Goal: Task Accomplishment & Management: Use online tool/utility

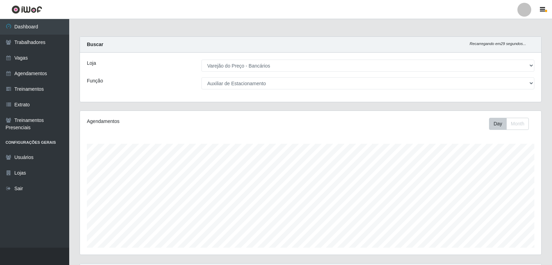
select select "157"
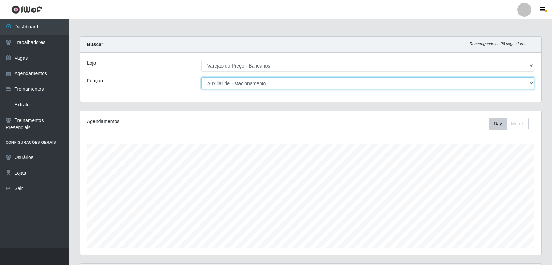
click at [245, 83] on select "[Selecione...] Auxiliar de Estacionamento Auxiliar de Estacionamento + Auxiliar…" at bounding box center [368, 83] width 333 height 12
click at [202, 77] on select "[Selecione...] Auxiliar de Estacionamento Auxiliar de Estacionamento + Auxiliar…" at bounding box center [368, 83] width 333 height 12
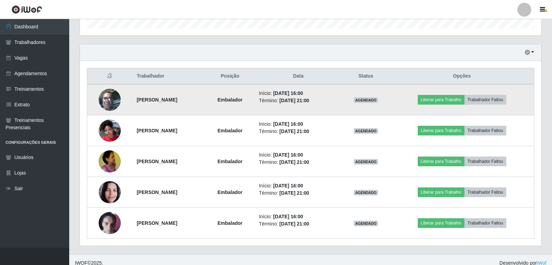
scroll to position [226, 0]
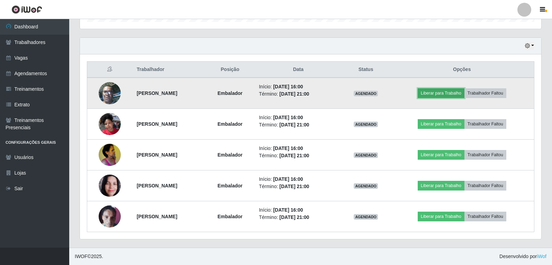
click at [432, 93] on button "Liberar para Trabalho" at bounding box center [441, 93] width 47 height 10
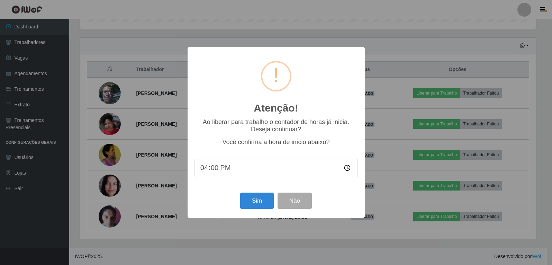
scroll to position [144, 458]
click at [268, 198] on button "Sim" at bounding box center [258, 201] width 34 height 16
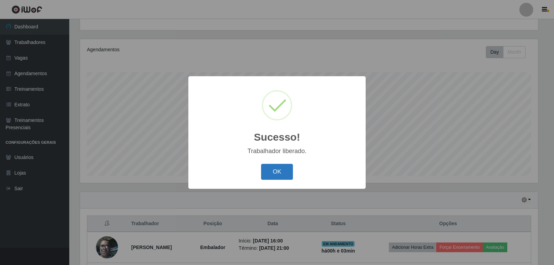
click at [278, 174] on button "OK" at bounding box center [277, 172] width 32 height 16
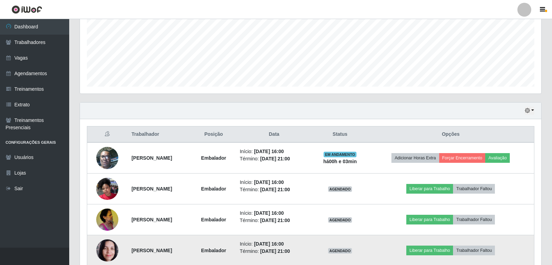
scroll to position [176, 0]
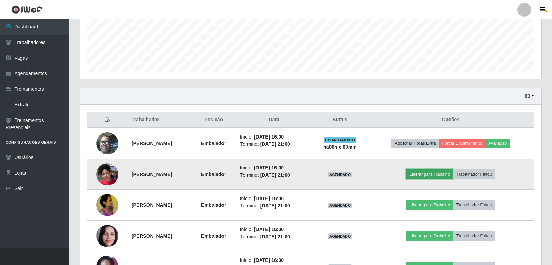
click at [441, 173] on button "Liberar para Trabalho" at bounding box center [429, 174] width 47 height 10
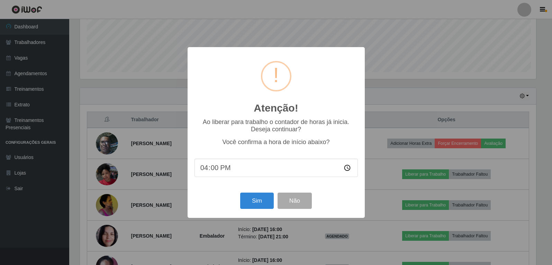
scroll to position [144, 458]
click at [253, 200] on button "Sim" at bounding box center [258, 201] width 34 height 16
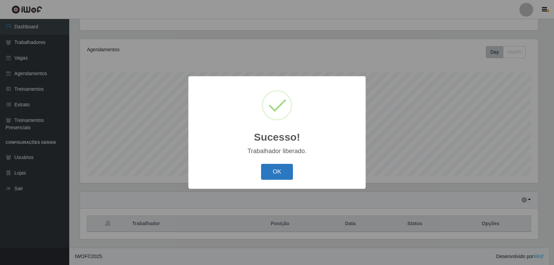
click at [286, 174] on button "OK" at bounding box center [277, 172] width 32 height 16
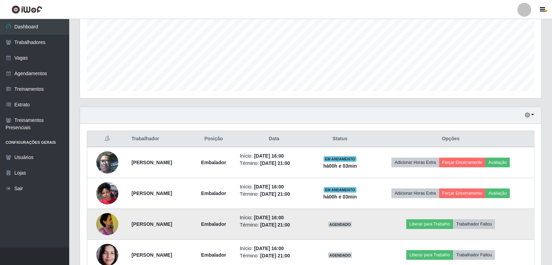
scroll to position [210, 0]
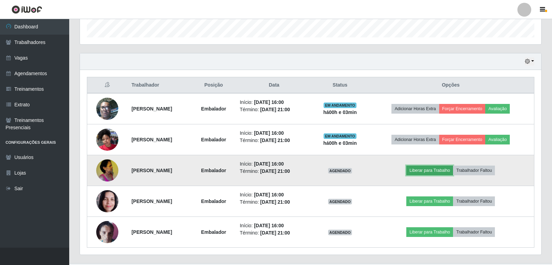
click at [424, 170] on button "Liberar para Trabalho" at bounding box center [429, 170] width 47 height 10
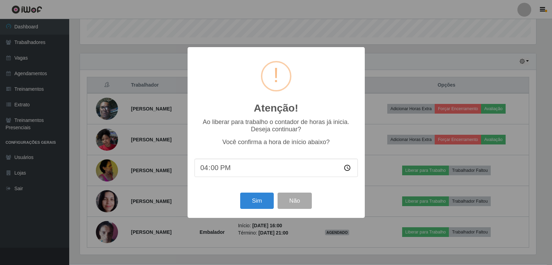
scroll to position [144, 458]
click at [264, 202] on button "Sim" at bounding box center [258, 201] width 34 height 16
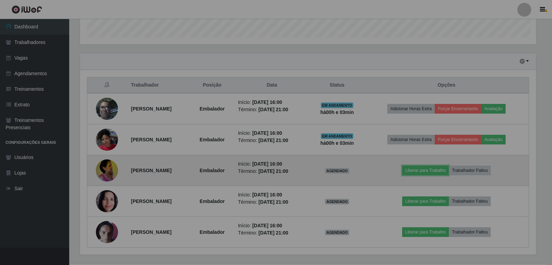
scroll to position [0, 0]
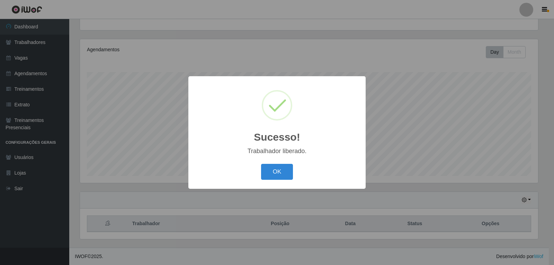
drag, startPoint x: 276, startPoint y: 158, endPoint x: 277, endPoint y: 167, distance: 8.7
click at [275, 160] on div "Sucesso! × Trabalhador liberado. OK Cancel" at bounding box center [276, 132] width 177 height 112
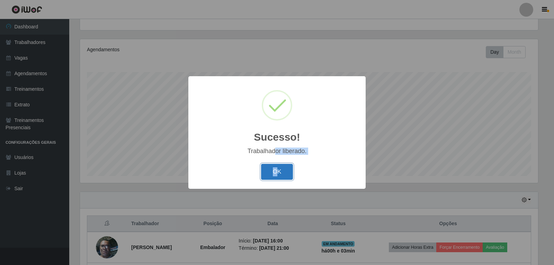
click at [278, 168] on button "OK" at bounding box center [277, 172] width 32 height 16
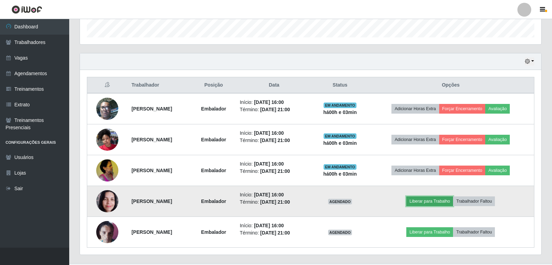
click at [436, 206] on button "Liberar para Trabalho" at bounding box center [429, 201] width 47 height 10
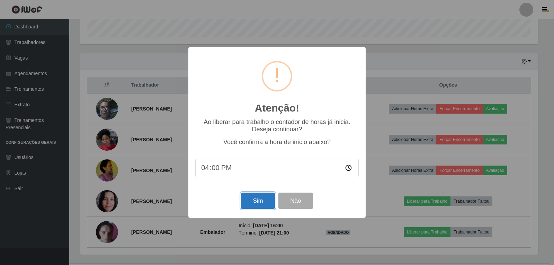
click at [262, 205] on button "Sim" at bounding box center [258, 201] width 34 height 16
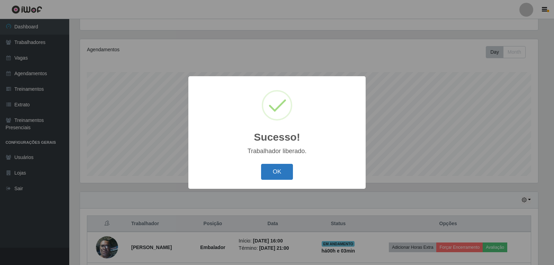
click at [278, 173] on button "OK" at bounding box center [277, 172] width 32 height 16
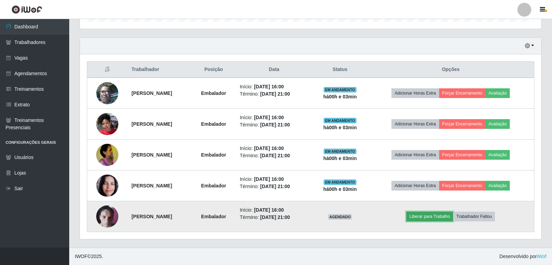
click at [442, 221] on button "Liberar para Trabalho" at bounding box center [429, 217] width 47 height 10
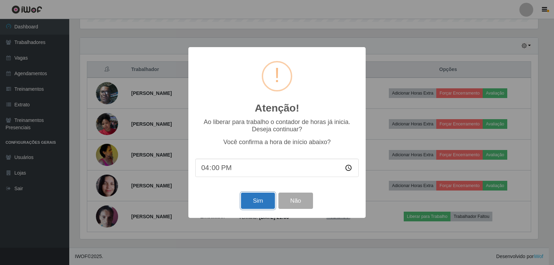
click at [272, 209] on button "Sim" at bounding box center [258, 201] width 34 height 16
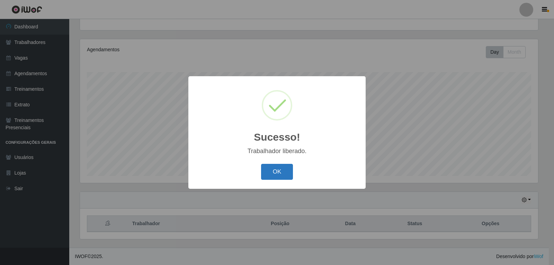
click at [272, 176] on button "OK" at bounding box center [277, 172] width 32 height 16
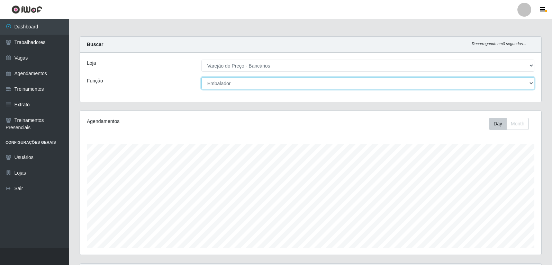
drag, startPoint x: 259, startPoint y: 84, endPoint x: 253, endPoint y: 89, distance: 7.7
click at [259, 84] on select "[Selecione...] Auxiliar de Estacionamento Auxiliar de Estacionamento + Auxiliar…" at bounding box center [368, 83] width 333 height 12
click at [202, 77] on select "[Selecione...] Auxiliar de Estacionamento Auxiliar de Estacionamento + Auxiliar…" at bounding box center [368, 83] width 333 height 12
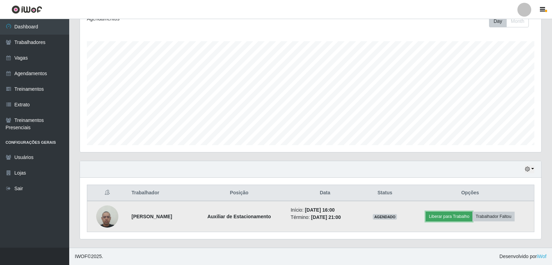
click at [454, 215] on button "Liberar para Trabalho" at bounding box center [449, 217] width 47 height 10
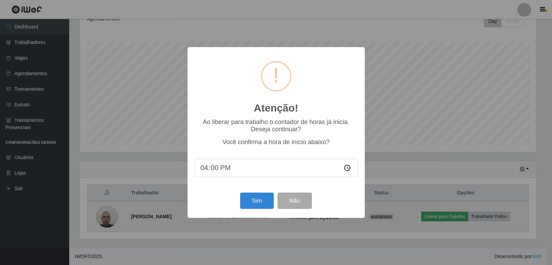
scroll to position [144, 458]
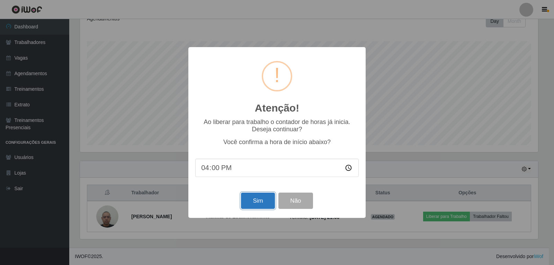
click at [270, 208] on button "Sim" at bounding box center [258, 201] width 34 height 16
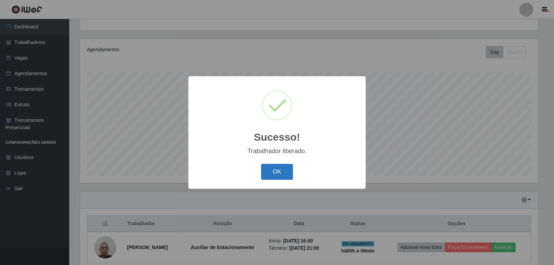
click at [281, 177] on button "OK" at bounding box center [277, 172] width 32 height 16
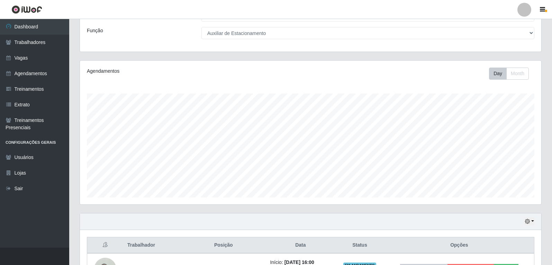
scroll to position [0, 0]
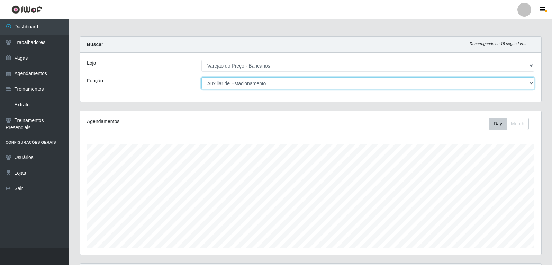
click at [308, 84] on select "[Selecione...] Auxiliar de Estacionamento Auxiliar de Estacionamento + Auxiliar…" at bounding box center [368, 83] width 333 height 12
select select "1"
click at [202, 77] on select "[Selecione...] Auxiliar de Estacionamento Auxiliar de Estacionamento + Auxiliar…" at bounding box center [368, 83] width 333 height 12
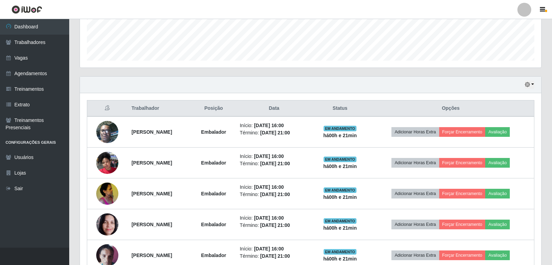
scroll to position [173, 0]
